Goal: Transaction & Acquisition: Purchase product/service

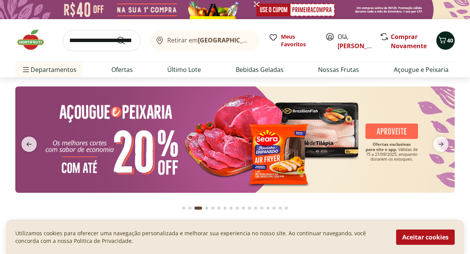
click at [445, 40] on icon "Carrinho" at bounding box center [442, 40] width 9 height 9
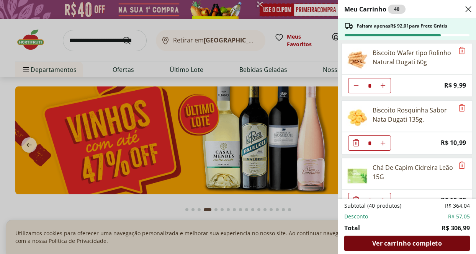
click at [438, 244] on span "Ver carrinho completo" at bounding box center [406, 244] width 69 height 6
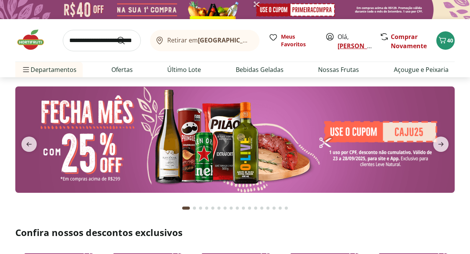
click at [342, 46] on link "[PERSON_NAME]" at bounding box center [363, 46] width 50 height 8
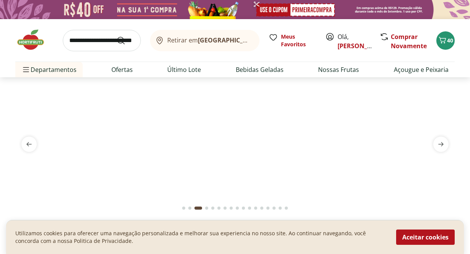
type input "*"
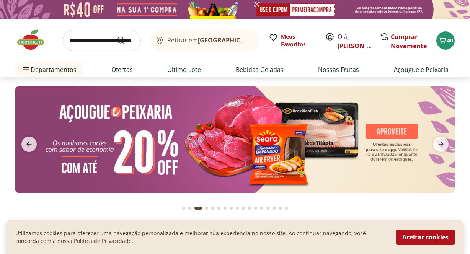
type input "*"
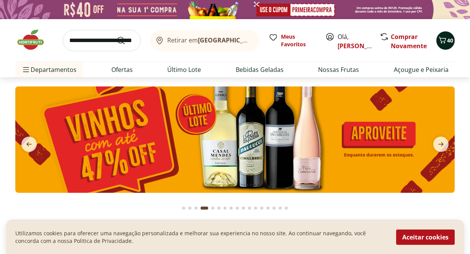
click at [443, 43] on icon "Carrinho" at bounding box center [442, 40] width 9 height 9
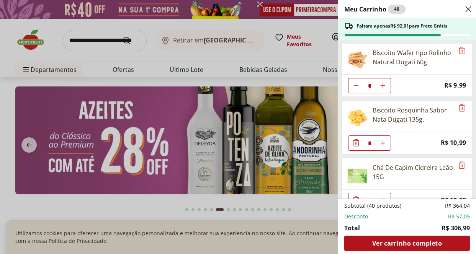
click at [464, 8] on icon "Close" at bounding box center [468, 9] width 9 height 9
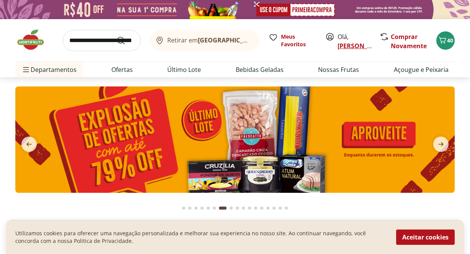
click at [349, 50] on link "Anna" at bounding box center [363, 46] width 50 height 8
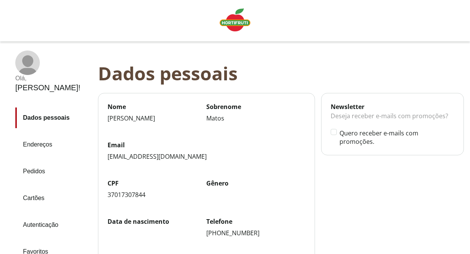
scroll to position [77, 0]
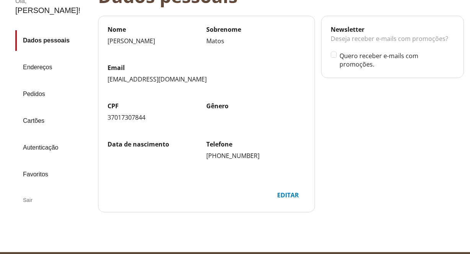
click at [31, 191] on div "Sair" at bounding box center [53, 200] width 77 height 18
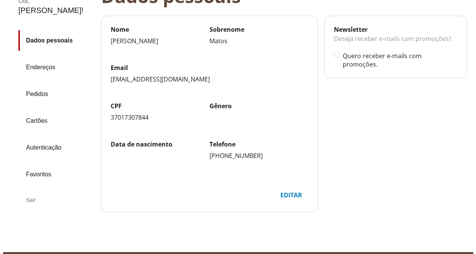
scroll to position [0, 0]
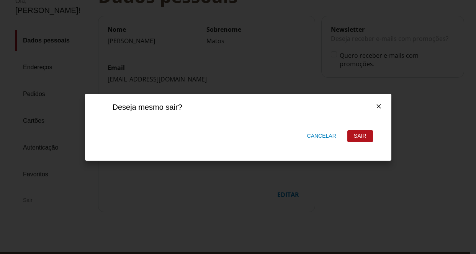
click at [370, 138] on div "Sair" at bounding box center [360, 136] width 25 height 11
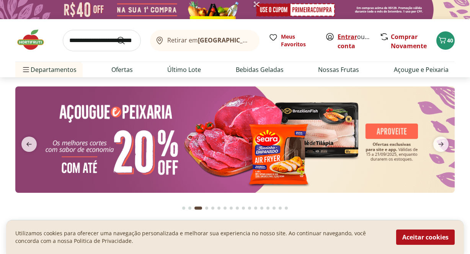
click at [344, 39] on link "Entrar" at bounding box center [348, 37] width 20 height 8
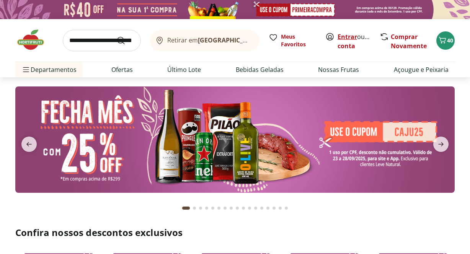
click at [349, 36] on link "Entrar" at bounding box center [348, 37] width 20 height 8
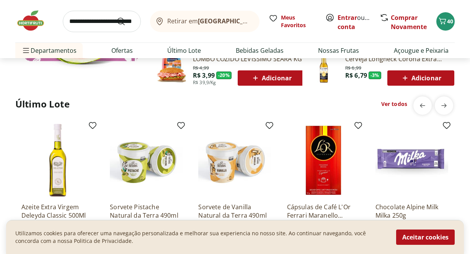
scroll to position [604, 0]
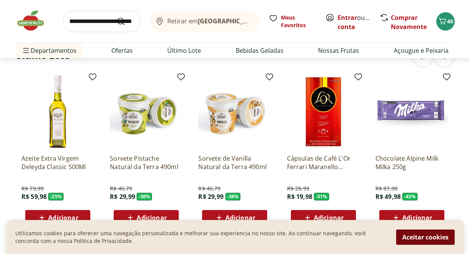
click at [408, 239] on button "Aceitar cookies" at bounding box center [426, 237] width 59 height 15
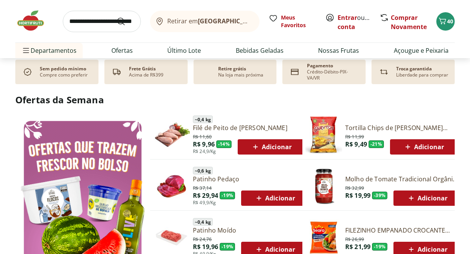
scroll to position [0, 0]
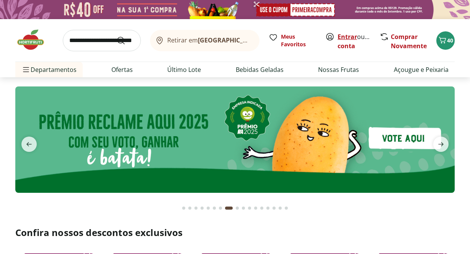
click at [347, 34] on link "Entrar" at bounding box center [348, 37] width 20 height 8
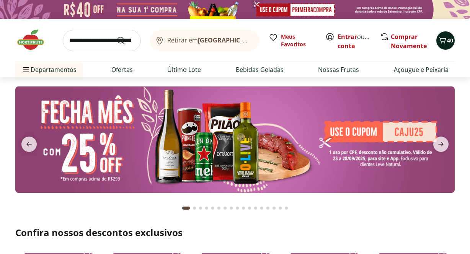
click at [449, 31] on button "40" at bounding box center [446, 40] width 18 height 18
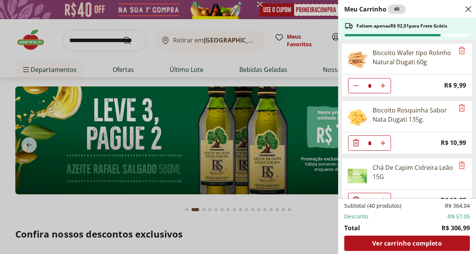
scroll to position [11, 0]
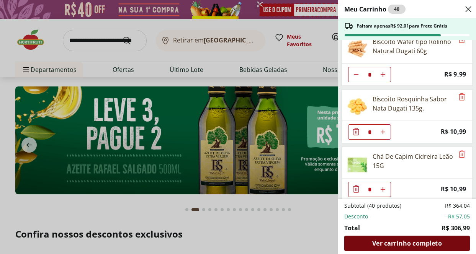
click at [429, 243] on span "Ver carrinho completo" at bounding box center [406, 244] width 69 height 6
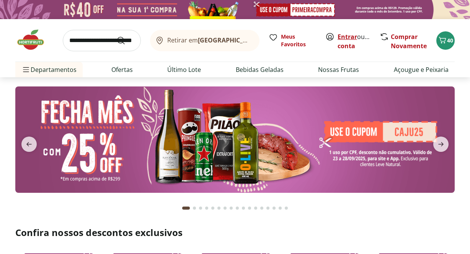
click at [354, 36] on link "Entrar" at bounding box center [348, 37] width 20 height 8
click at [333, 39] on icon at bounding box center [330, 36] width 7 height 7
click at [451, 46] on button "40" at bounding box center [446, 40] width 18 height 18
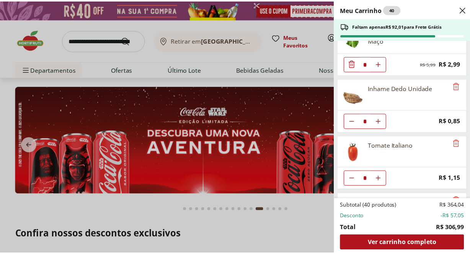
scroll to position [330, 0]
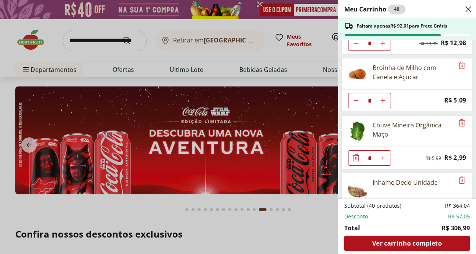
click at [306, 52] on div "Meu Carrinho 40 Faltam apenas R$ 92,01 para Frete Grátis Biscoito Wafer tipo Ro…" at bounding box center [238, 127] width 476 height 254
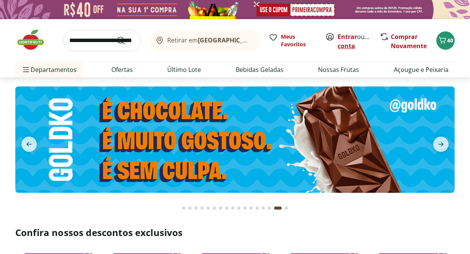
click at [359, 48] on link "Criar conta" at bounding box center [359, 42] width 42 height 18
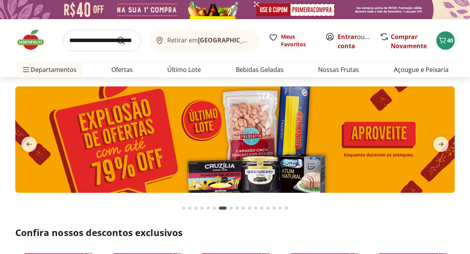
click at [214, 44] on div "Retirar em Rio de Janeiro/RJ" at bounding box center [203, 40] width 97 height 9
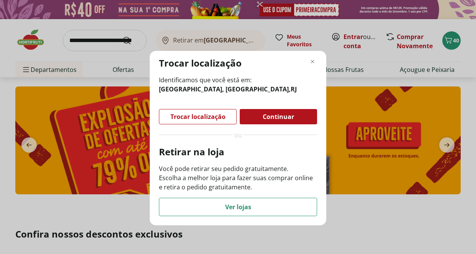
click at [300, 120] on div "Continuar" at bounding box center [278, 116] width 77 height 15
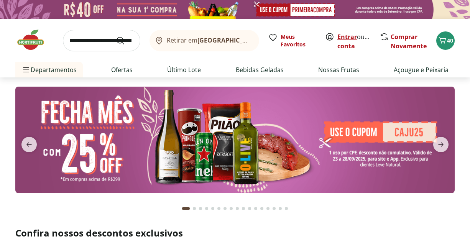
click at [347, 36] on link "Entrar" at bounding box center [347, 37] width 20 height 8
click at [446, 42] on icon "Carrinho" at bounding box center [442, 40] width 9 height 9
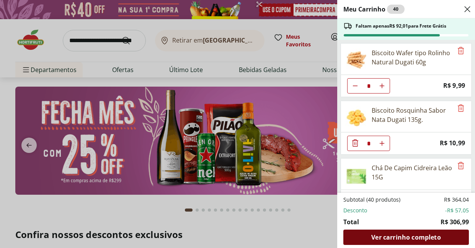
click at [420, 240] on span "Ver carrinho completo" at bounding box center [406, 237] width 69 height 6
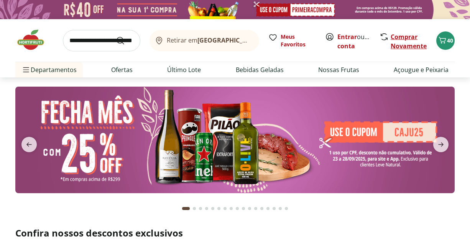
click at [416, 45] on link "Comprar Novamente" at bounding box center [408, 42] width 36 height 18
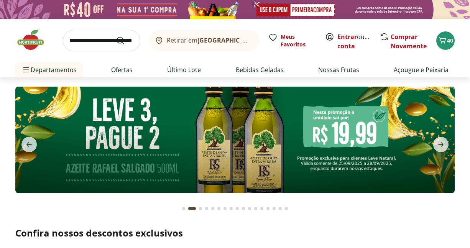
click at [224, 38] on b "[GEOGRAPHIC_DATA]/[GEOGRAPHIC_DATA]" at bounding box center [261, 40] width 129 height 8
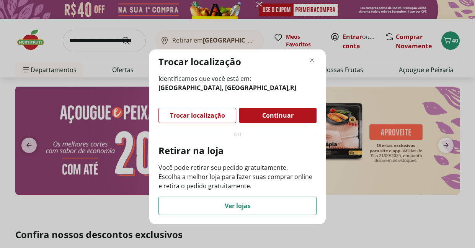
click at [303, 63] on header "Trocar localização" at bounding box center [238, 62] width 158 height 12
drag, startPoint x: 307, startPoint y: 62, endPoint x: 330, endPoint y: 51, distance: 25.9
click at [307, 62] on header "Trocar localização" at bounding box center [238, 62] width 158 height 12
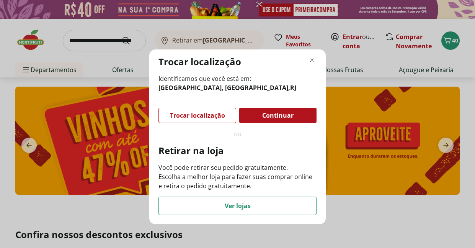
click at [306, 63] on header "Trocar localização" at bounding box center [238, 62] width 158 height 12
click at [309, 62] on icon "Fechar modal de regionalização" at bounding box center [312, 60] width 9 height 9
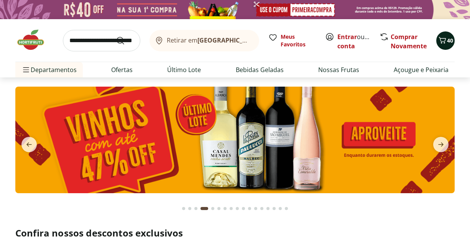
click at [443, 41] on icon "Carrinho" at bounding box center [442, 40] width 7 height 7
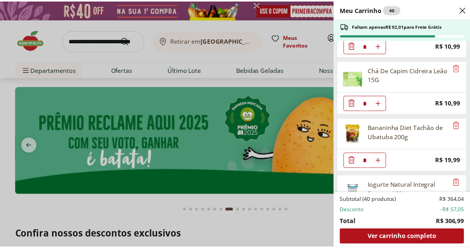
scroll to position [102, 0]
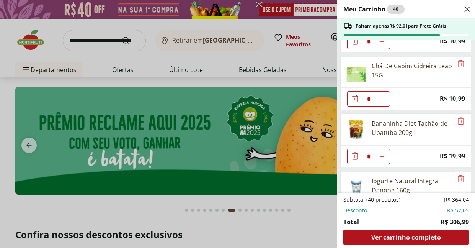
click at [300, 56] on div "Meu Carrinho 40 Faltam apenas R$ 92,01 para Frete Grátis Biscoito Wafer tipo Ro…" at bounding box center [237, 124] width 475 height 248
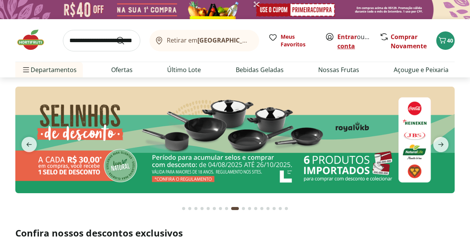
click at [363, 48] on link "Criar conta" at bounding box center [358, 42] width 42 height 18
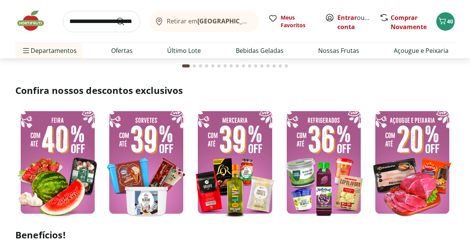
scroll to position [222, 0]
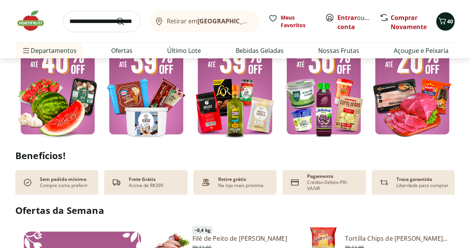
click at [442, 23] on icon "Carrinho" at bounding box center [442, 20] width 9 height 9
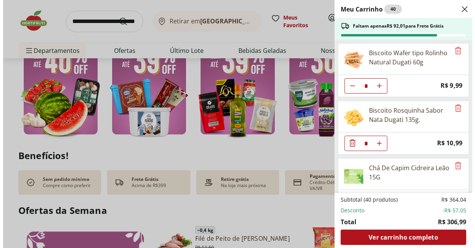
scroll to position [223, 0]
